Goal: Information Seeking & Learning: Learn about a topic

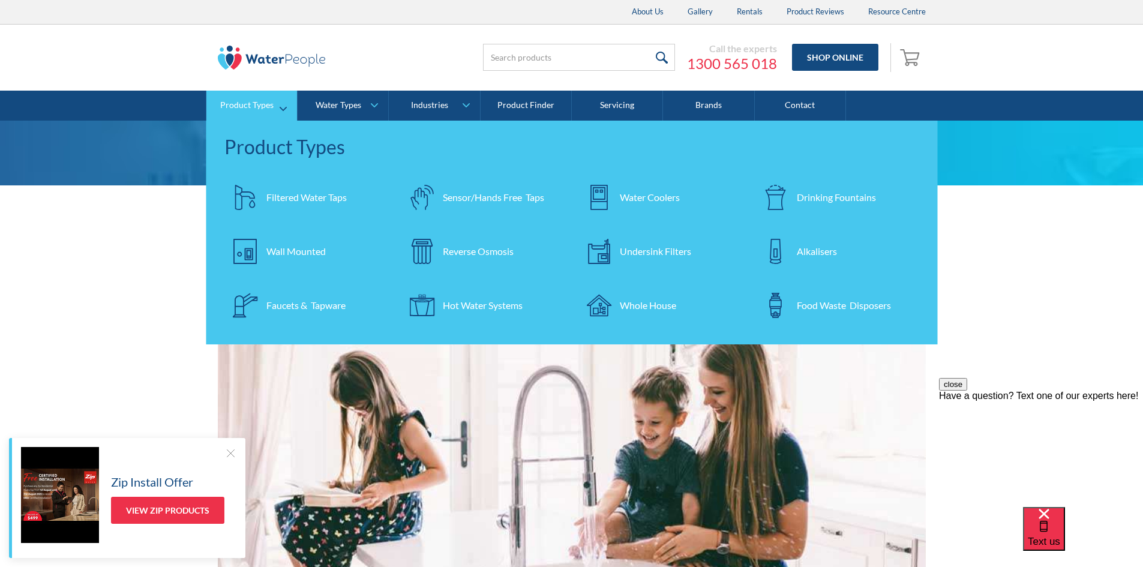
click at [475, 243] on link "Reverse Osmosis" at bounding box center [483, 251] width 165 height 42
